Goal: Task Accomplishment & Management: Manage account settings

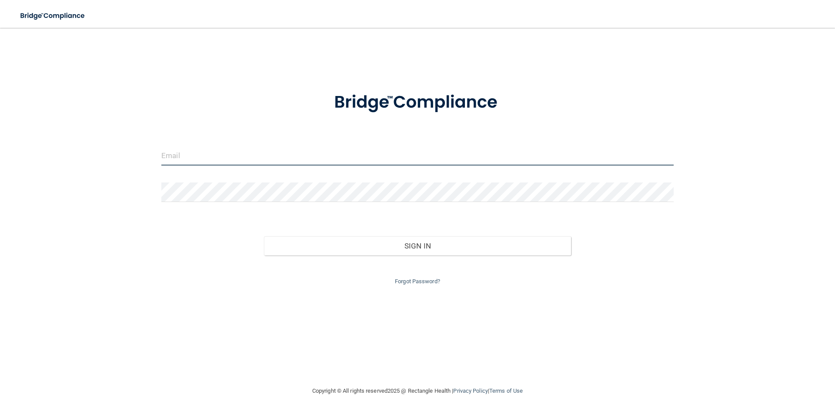
click at [253, 153] on input "email" at bounding box center [417, 156] width 512 height 20
type input "mcquqaid"
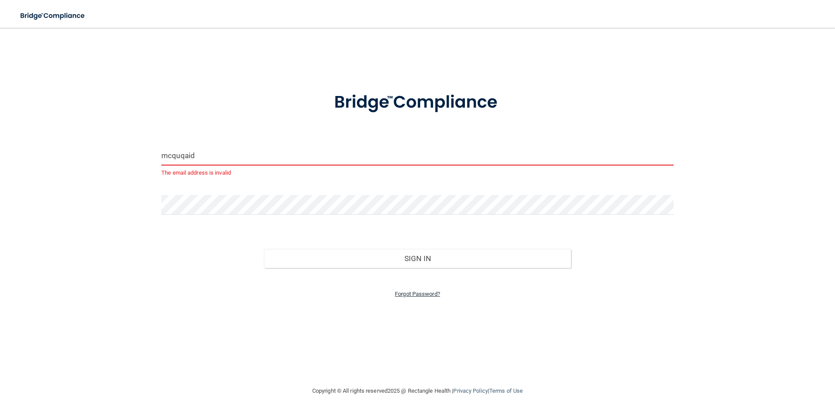
click at [431, 294] on link "Forgot Password?" at bounding box center [417, 294] width 45 height 7
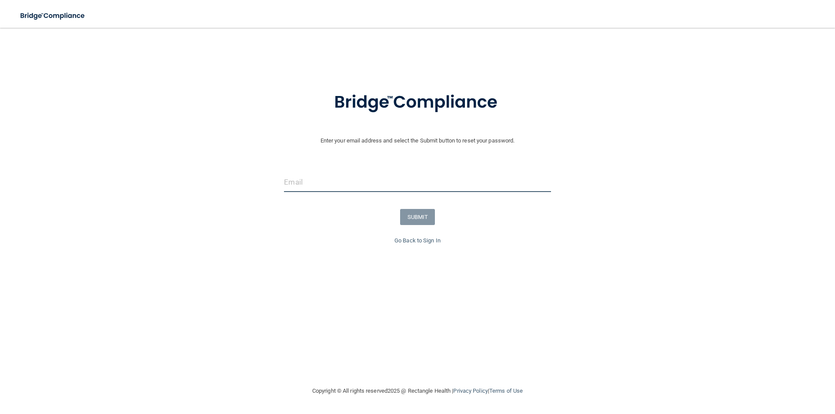
click at [404, 185] on input "email" at bounding box center [417, 183] width 267 height 20
type input "[EMAIL_ADDRESS][DOMAIN_NAME]"
click at [410, 217] on button "SUBMIT" at bounding box center [417, 217] width 35 height 16
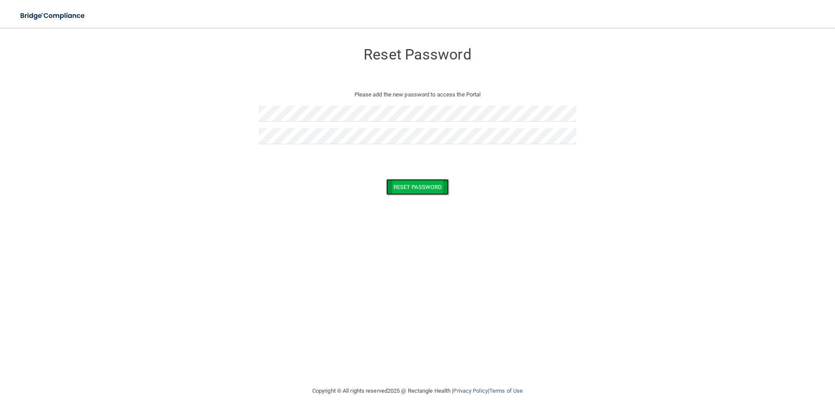
click at [434, 186] on button "Reset Password" at bounding box center [417, 187] width 63 height 16
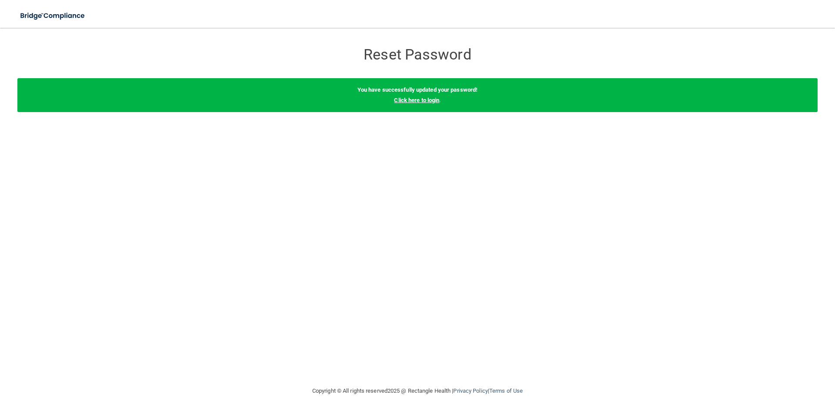
click at [418, 99] on link "Click here to login" at bounding box center [416, 100] width 45 height 7
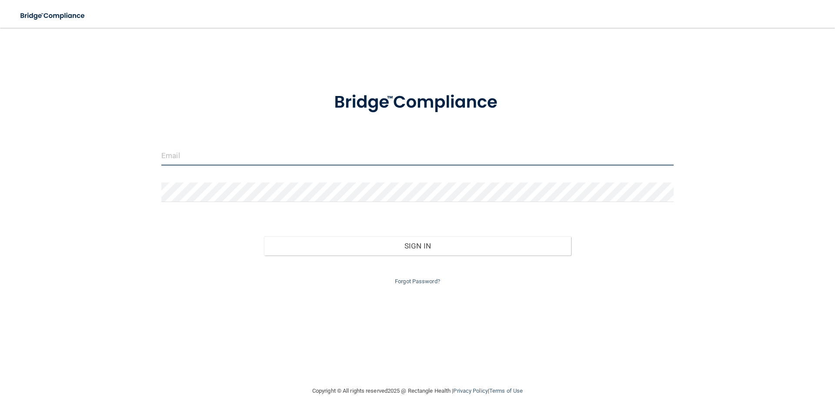
click at [210, 146] on input "email" at bounding box center [417, 156] width 512 height 20
type input "[EMAIL_ADDRESS][DOMAIN_NAME]"
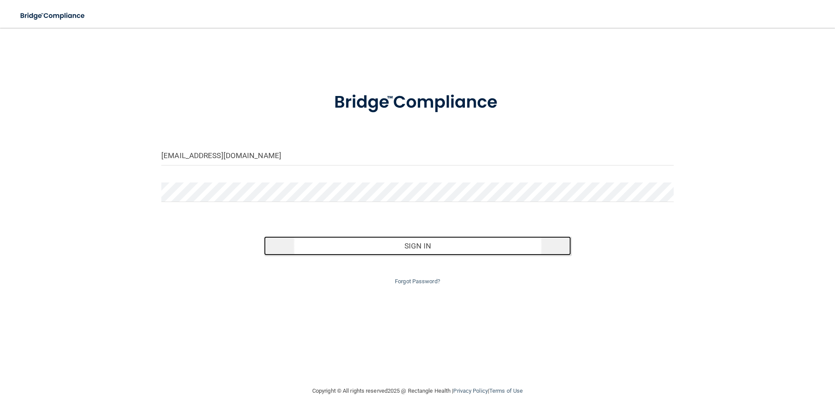
click at [340, 241] on button "Sign In" at bounding box center [417, 246] width 307 height 19
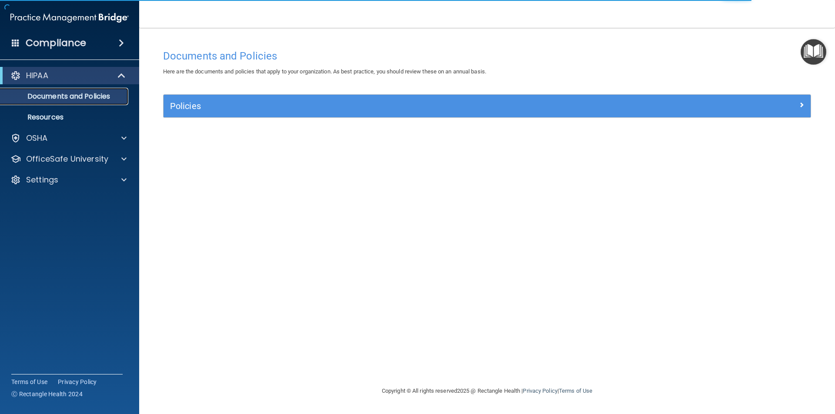
click at [103, 93] on p "Documents and Policies" at bounding box center [65, 96] width 119 height 9
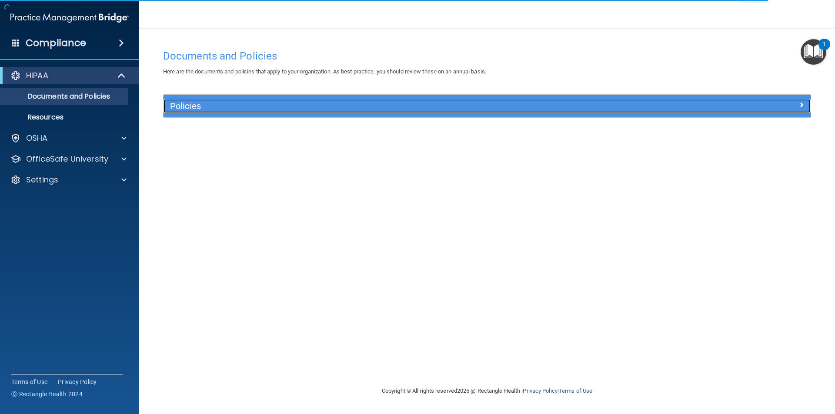
click at [224, 102] on h5 "Policies" at bounding box center [406, 106] width 472 height 10
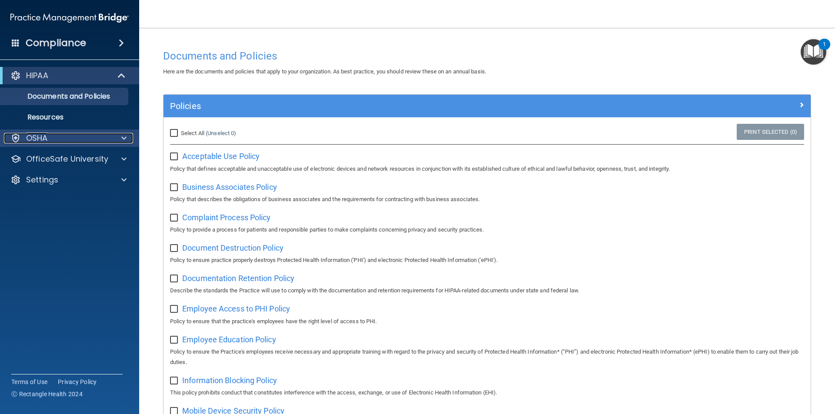
click at [83, 135] on div "OSHA" at bounding box center [58, 138] width 108 height 10
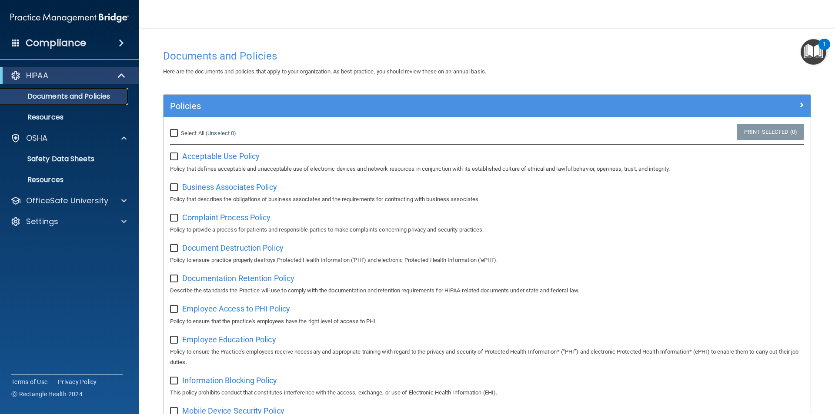
click at [84, 94] on p "Documents and Policies" at bounding box center [65, 96] width 119 height 9
click at [218, 160] on span "Acceptable Use Policy" at bounding box center [220, 156] width 77 height 9
